Goal: Task Accomplishment & Management: Manage account settings

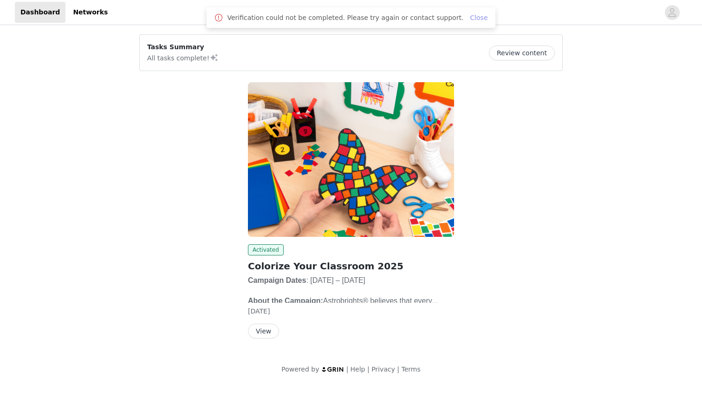
click at [470, 17] on link "Close" at bounding box center [479, 17] width 18 height 7
click at [676, 13] on icon "avatar" at bounding box center [671, 12] width 9 height 15
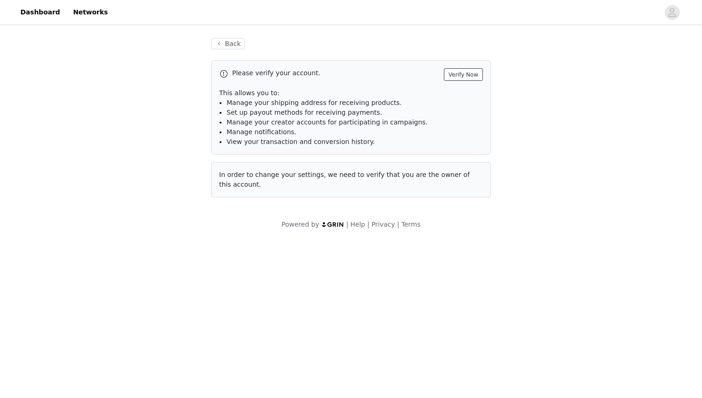
click at [466, 77] on button "Verify Now" at bounding box center [463, 74] width 39 height 13
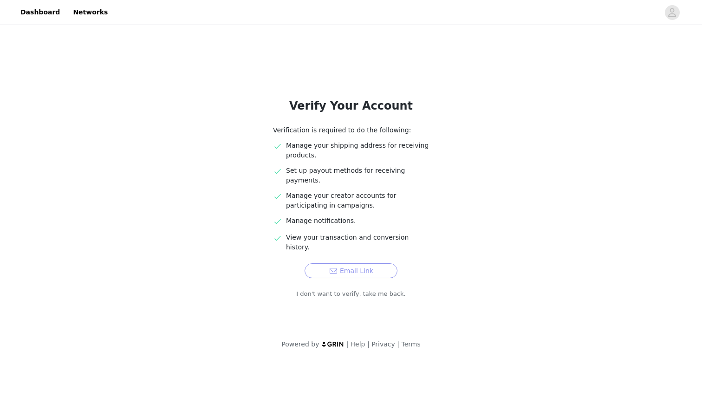
click at [349, 263] on button "Email Link" at bounding box center [350, 270] width 93 height 15
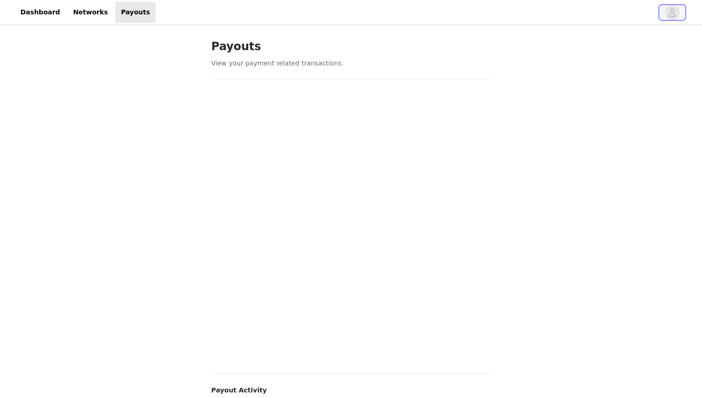
click at [673, 14] on icon "avatar" at bounding box center [671, 12] width 9 height 15
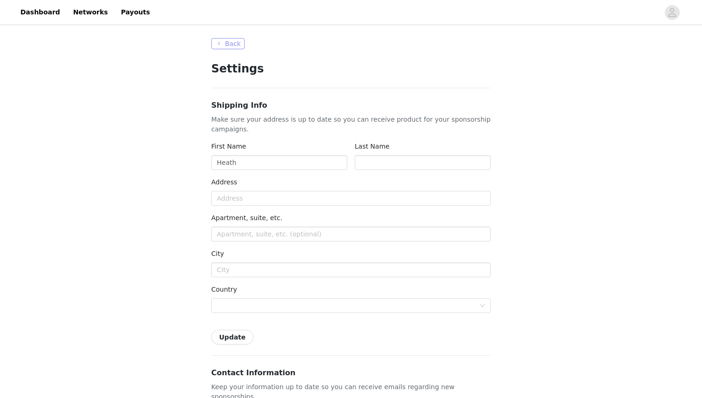
click at [220, 42] on button "Back" at bounding box center [227, 43] width 33 height 11
click at [225, 41] on button "Back" at bounding box center [227, 43] width 33 height 11
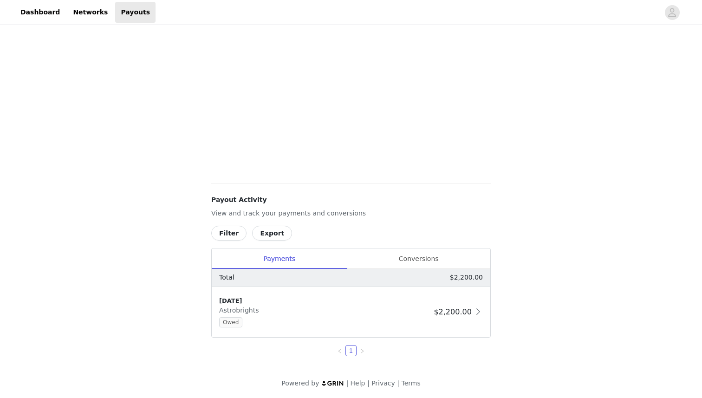
scroll to position [192, 0]
